Goal: Transaction & Acquisition: Obtain resource

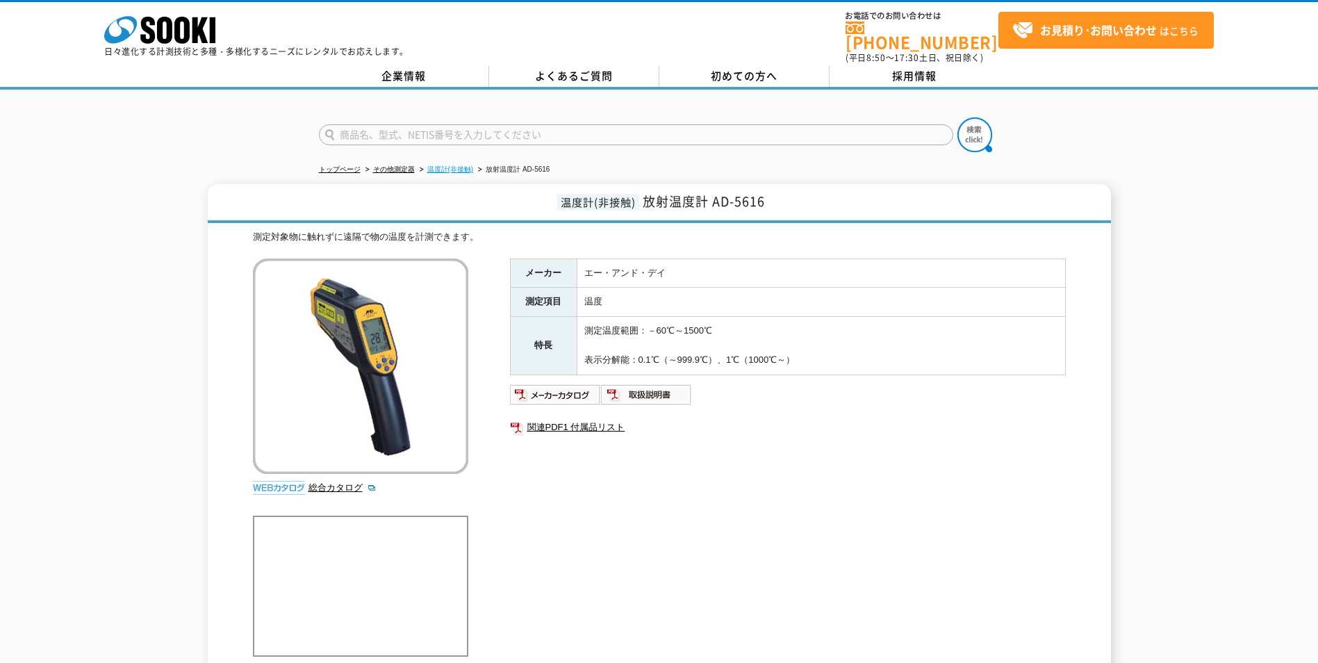
click at [447, 165] on link "温度計(非接触)" at bounding box center [450, 169] width 47 height 8
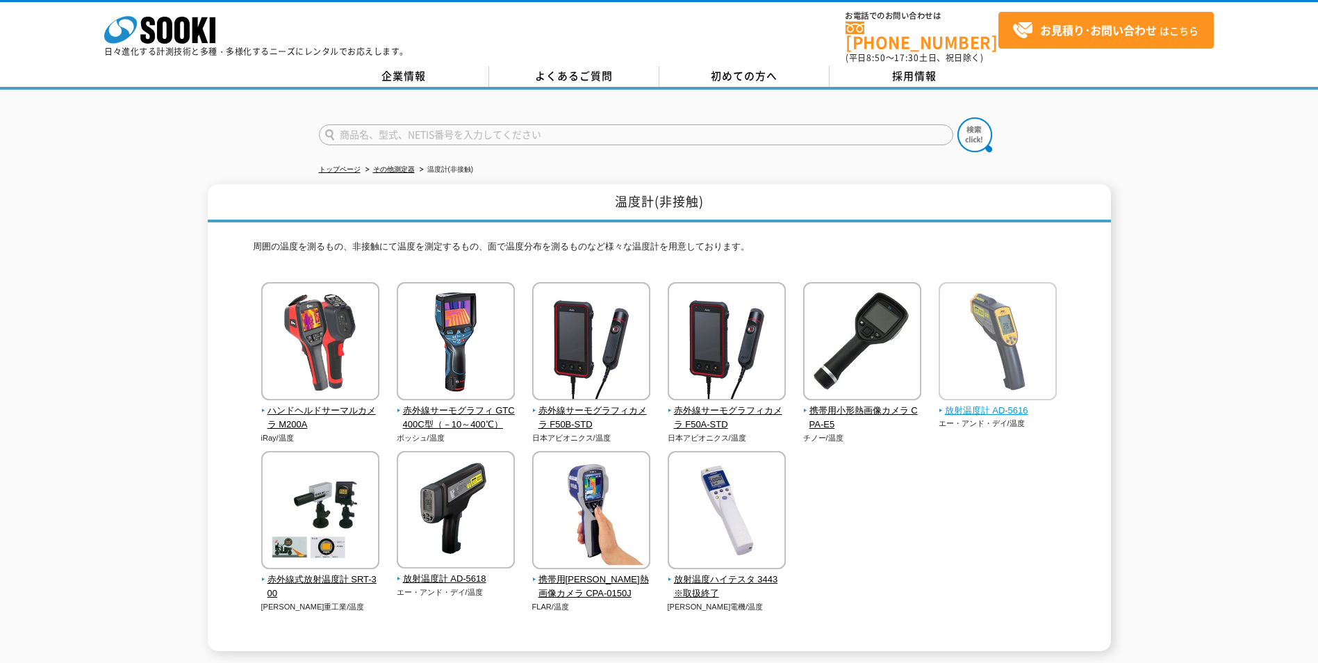
click at [1008, 349] on img at bounding box center [998, 343] width 118 height 122
